Goal: Information Seeking & Learning: Find contact information

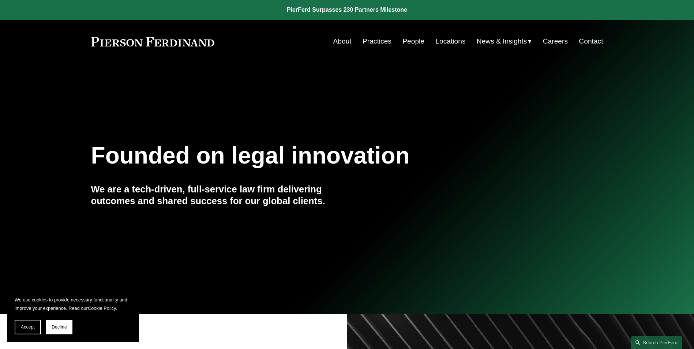
click at [439, 41] on link "Locations" at bounding box center [450, 41] width 30 height 14
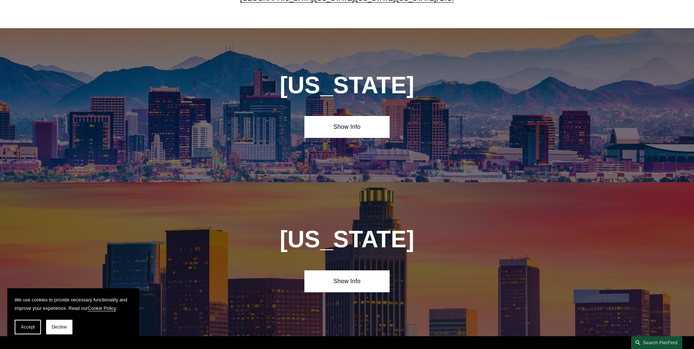
scroll to position [329, 0]
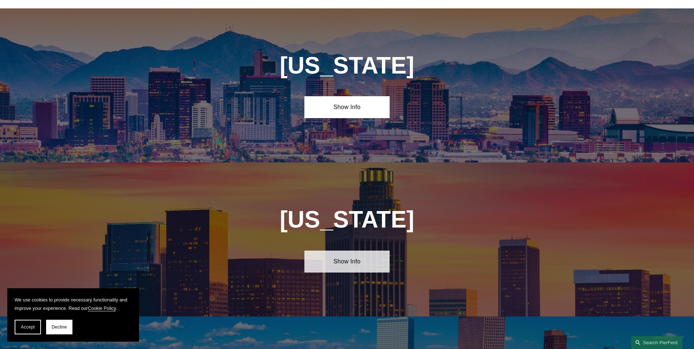
click at [355, 265] on link "Show Info" at bounding box center [346, 261] width 85 height 22
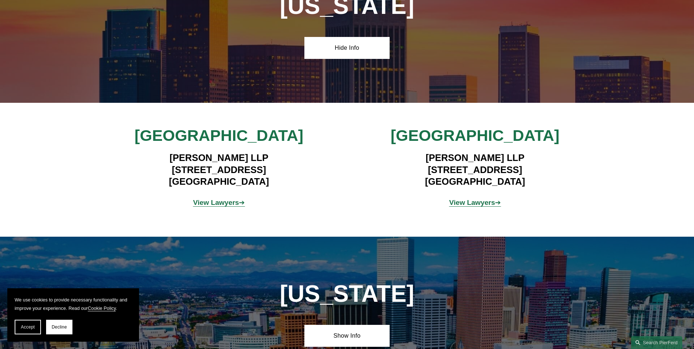
scroll to position [548, 0]
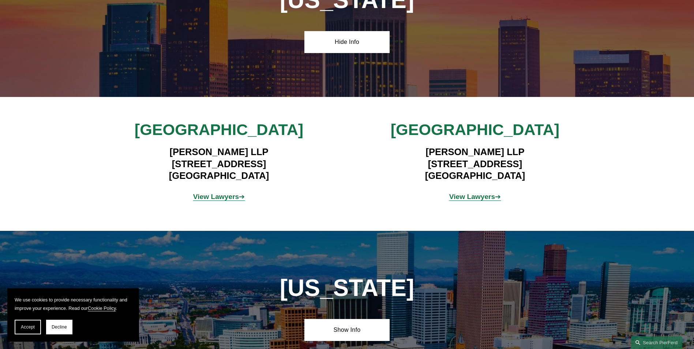
click at [460, 193] on strong "View Lawyers" at bounding box center [472, 197] width 46 height 8
click at [211, 193] on strong "View Lawyers" at bounding box center [216, 197] width 46 height 8
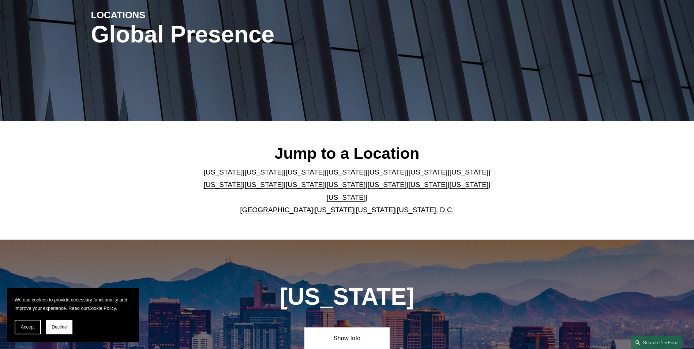
scroll to position [0, 0]
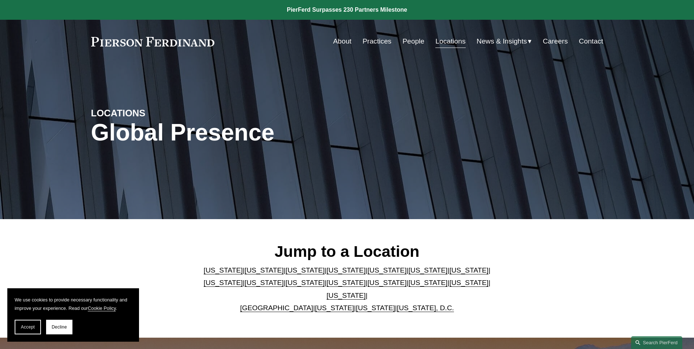
click at [415, 40] on link "People" at bounding box center [413, 41] width 22 height 14
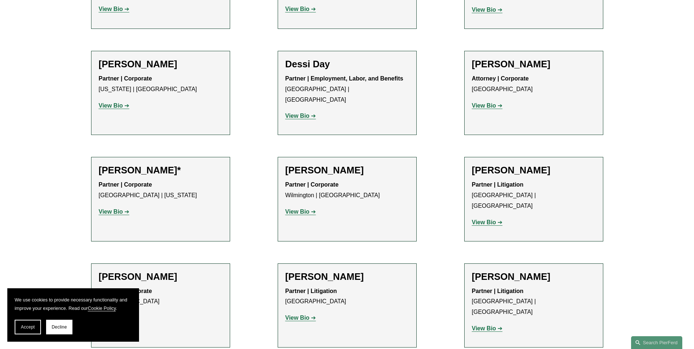
scroll to position [366, 0]
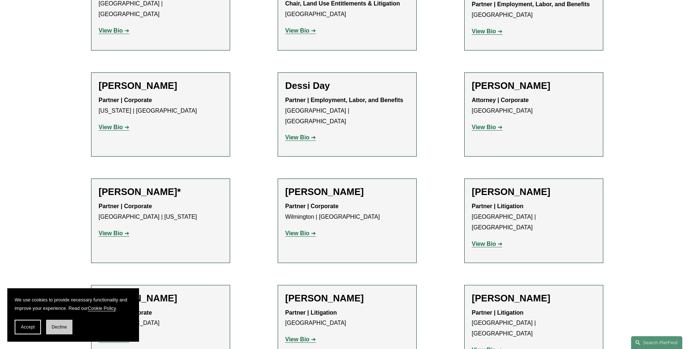
click at [58, 329] on button "Decline" at bounding box center [59, 327] width 26 height 15
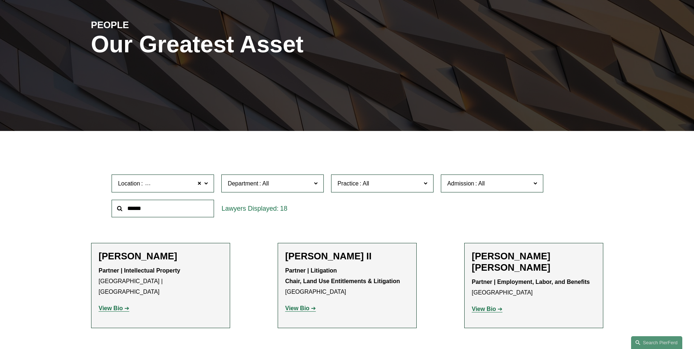
scroll to position [73, 0]
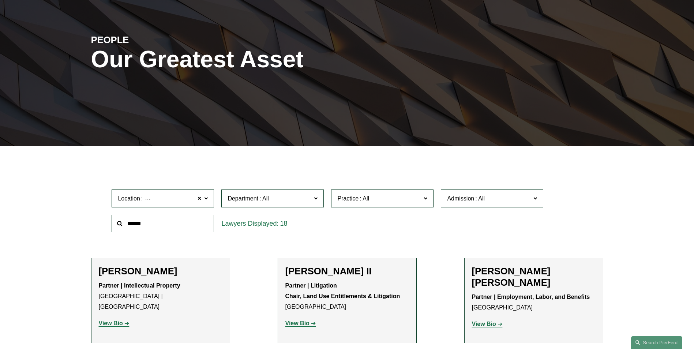
click at [140, 201] on span "[GEOGRAPHIC_DATA]" at bounding box center [172, 198] width 65 height 6
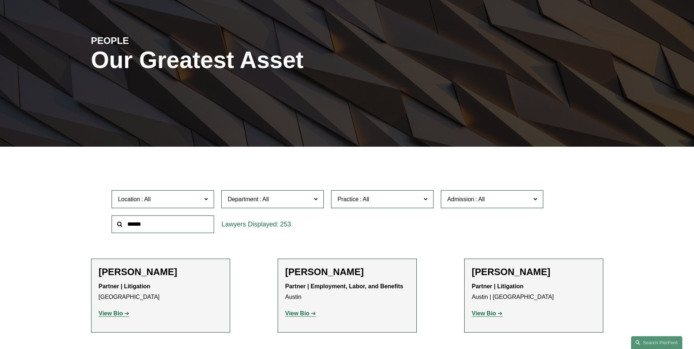
scroll to position [73, 0]
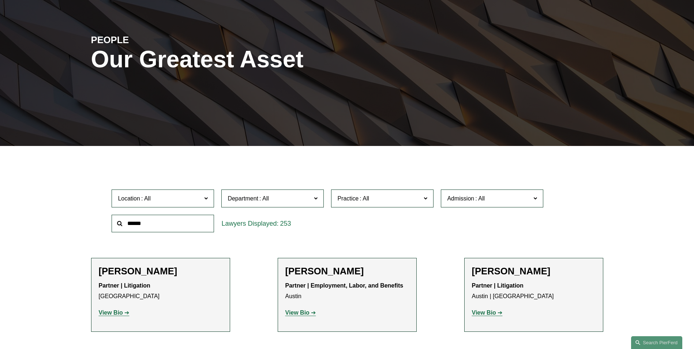
click at [195, 228] on input "text" at bounding box center [163, 224] width 102 height 18
type input "******"
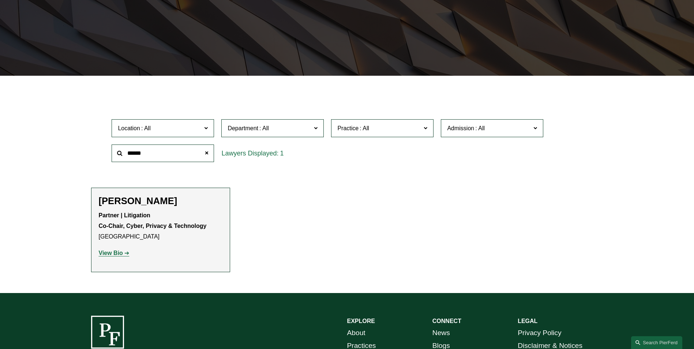
scroll to position [146, 0]
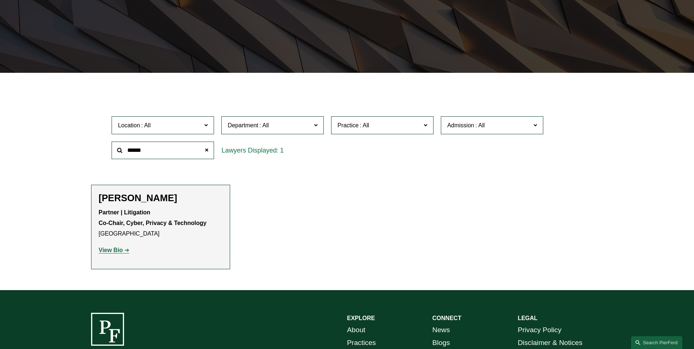
click at [115, 252] on strong "View Bio" at bounding box center [111, 250] width 24 height 6
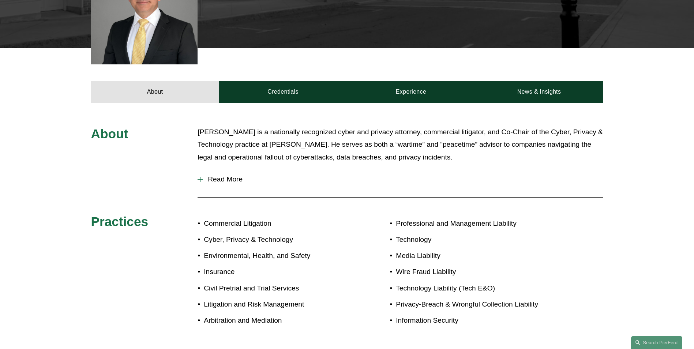
scroll to position [256, 0]
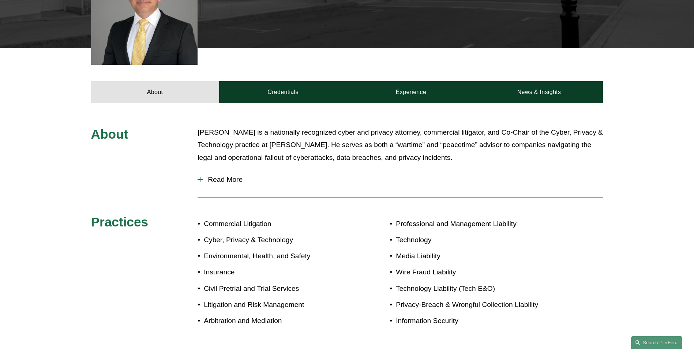
click at [230, 177] on span "Read More" at bounding box center [403, 180] width 400 height 8
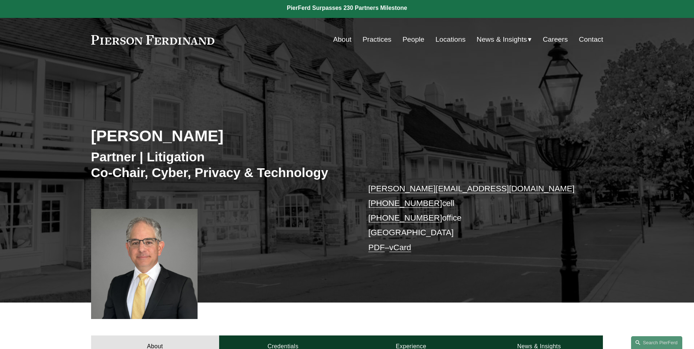
scroll to position [0, 0]
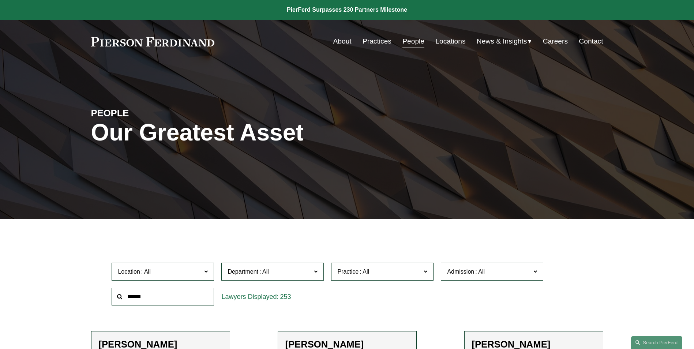
scroll to position [146, 0]
